Goal: Transaction & Acquisition: Obtain resource

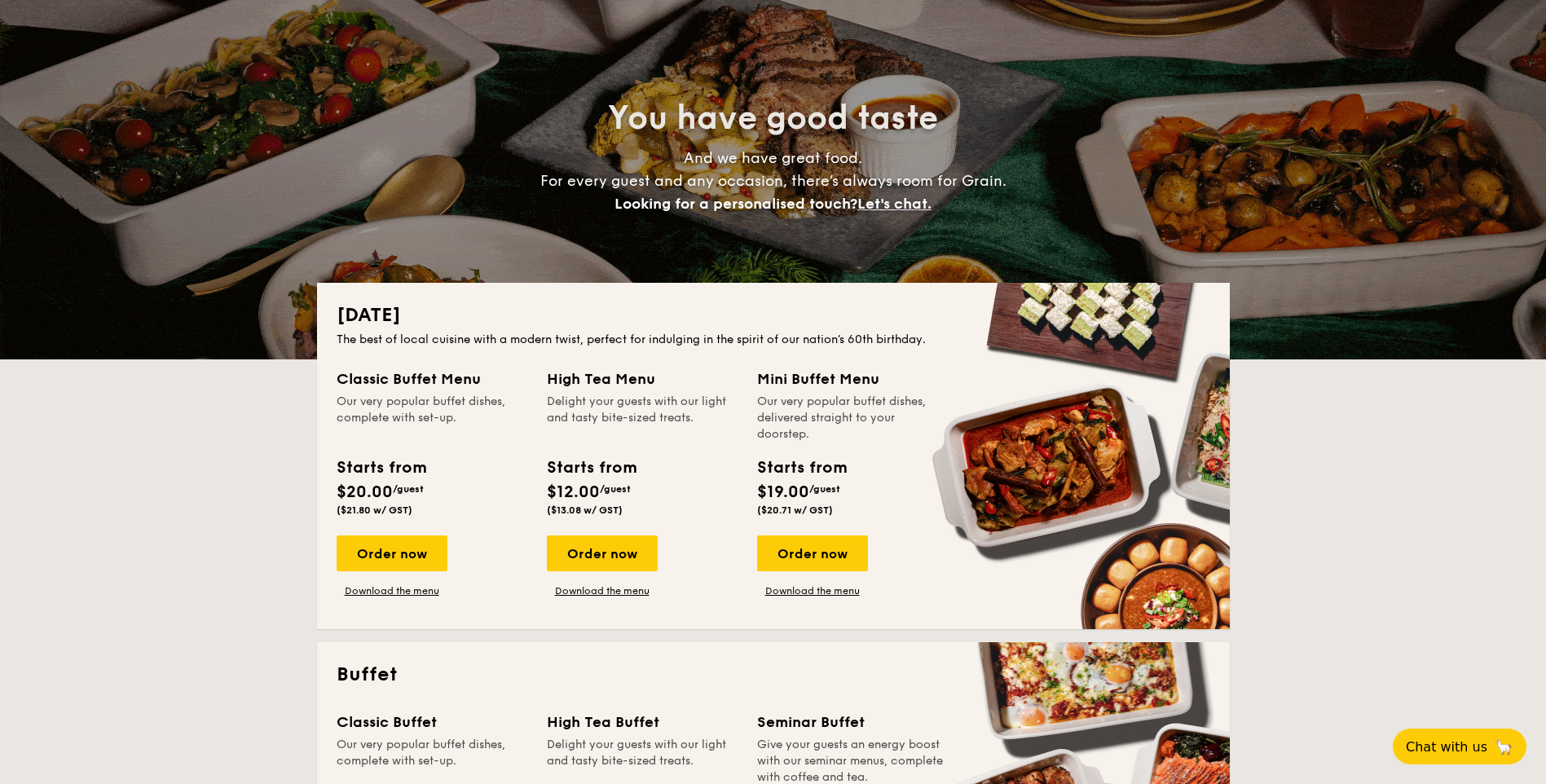
scroll to position [82, 0]
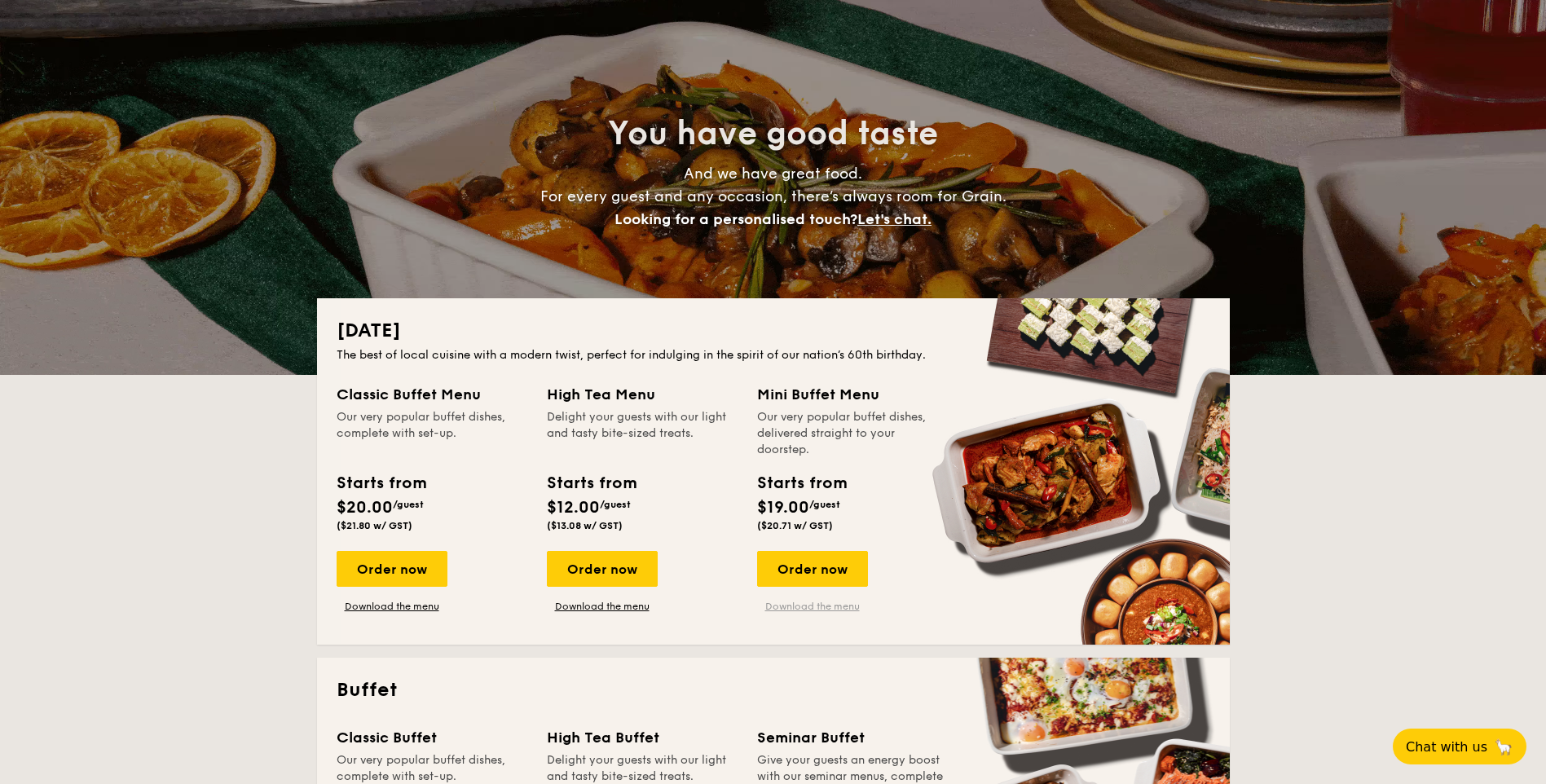
click at [820, 609] on link "Download the menu" at bounding box center [812, 606] width 111 height 13
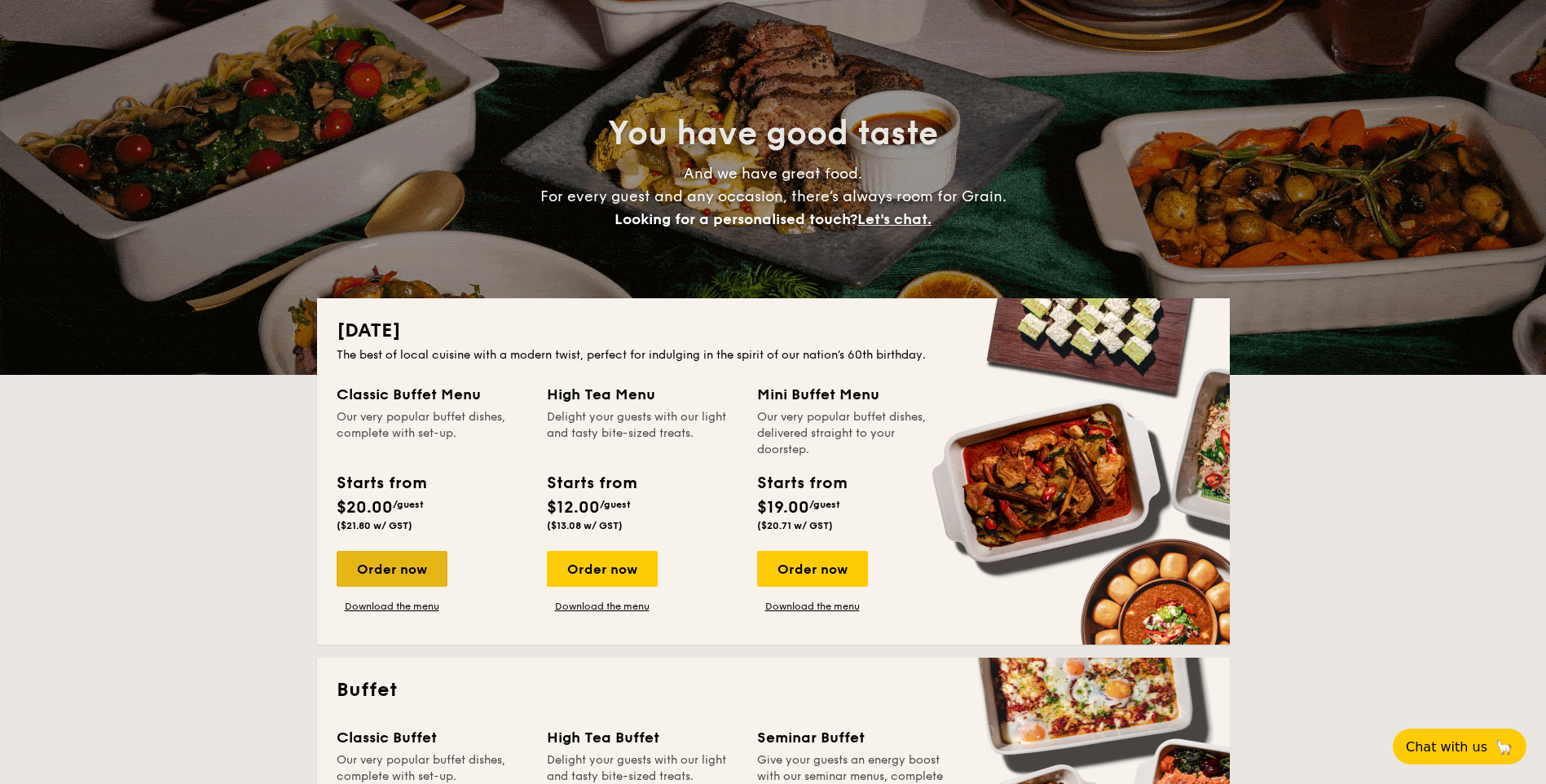
click at [367, 565] on div "Order now" at bounding box center [392, 569] width 111 height 36
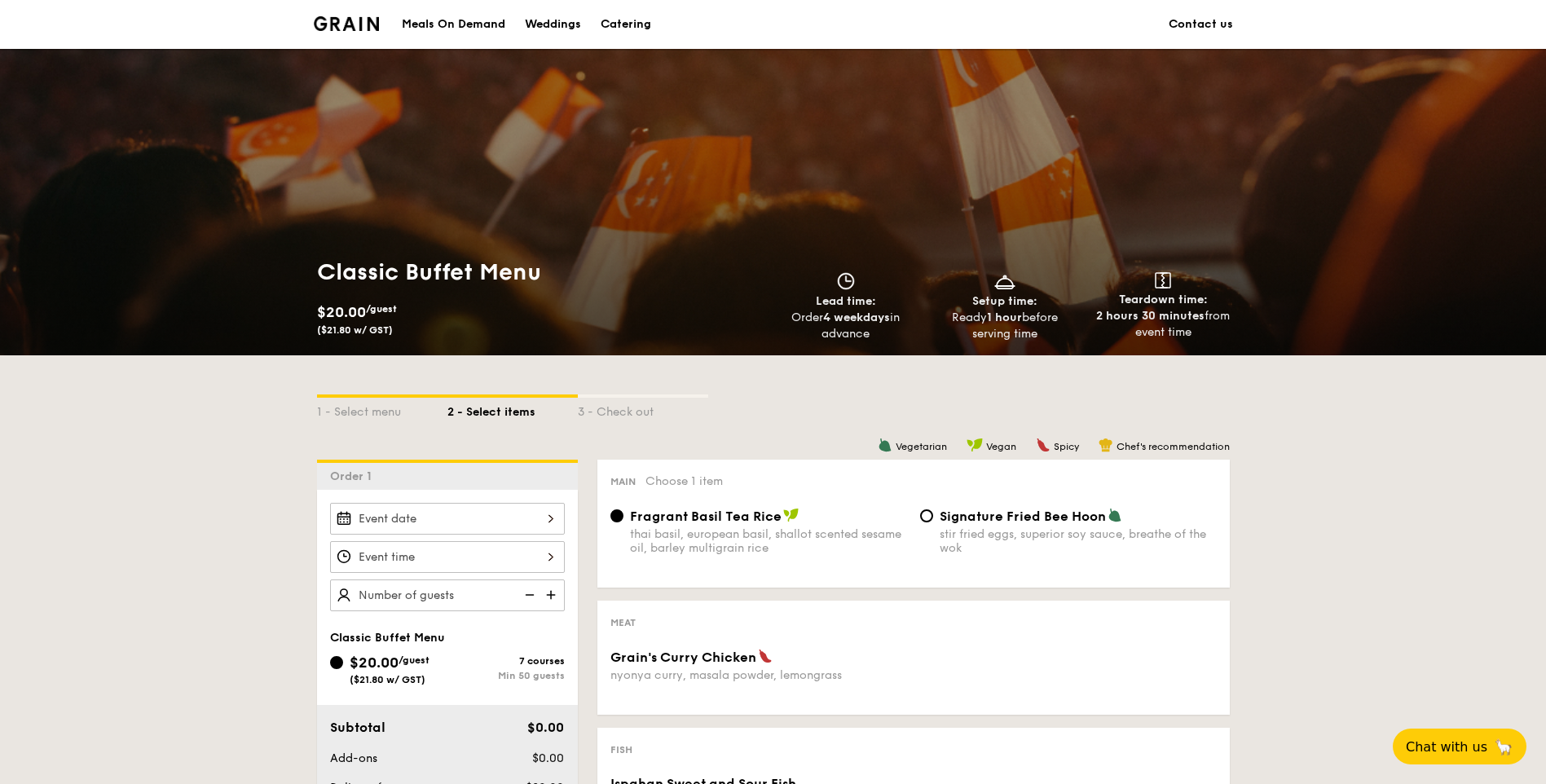
scroll to position [82, 0]
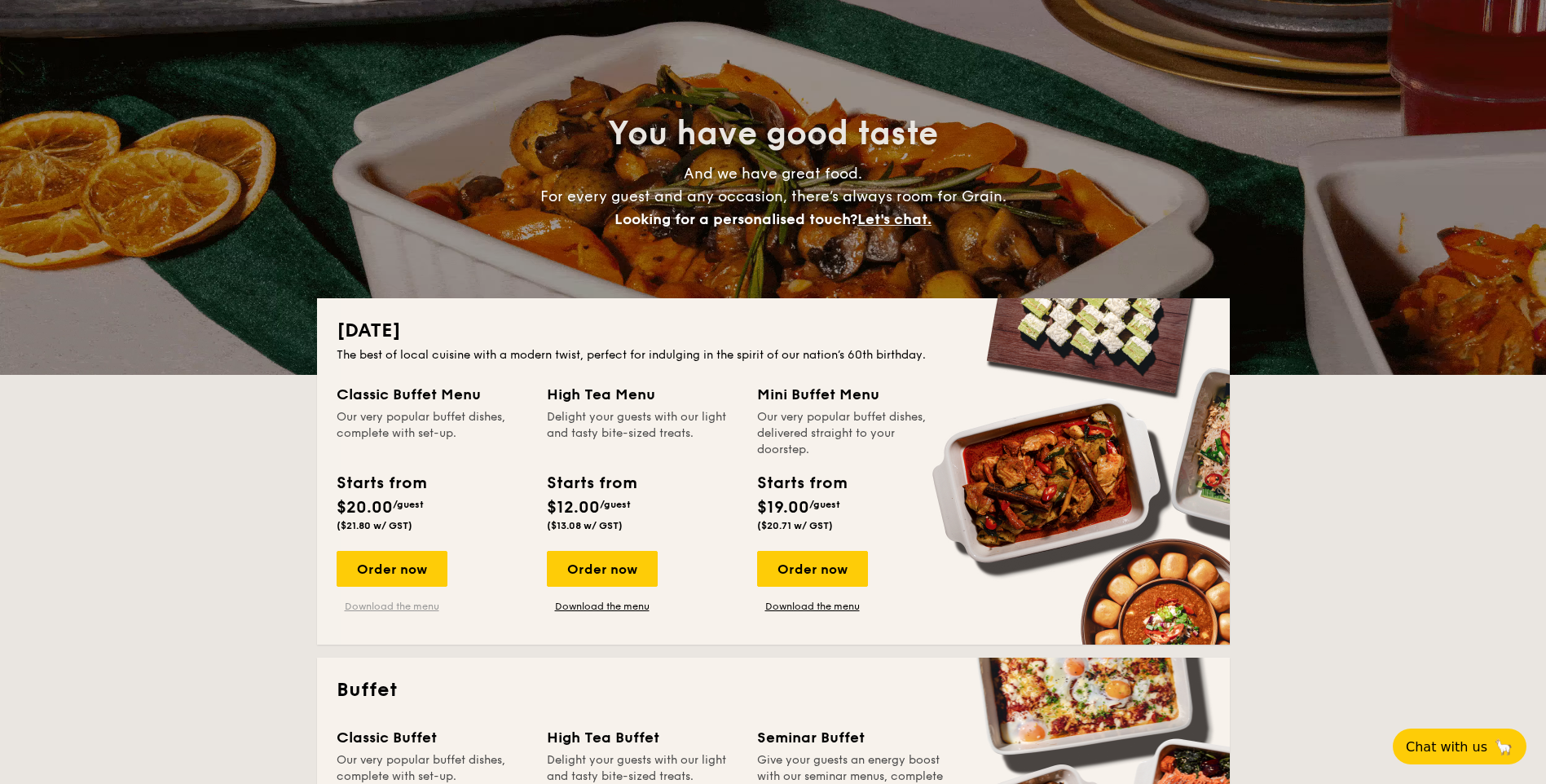
click at [378, 611] on link "Download the menu" at bounding box center [392, 606] width 111 height 13
click at [600, 606] on link "Download the menu" at bounding box center [602, 606] width 111 height 13
